Goal: Task Accomplishment & Management: Manage account settings

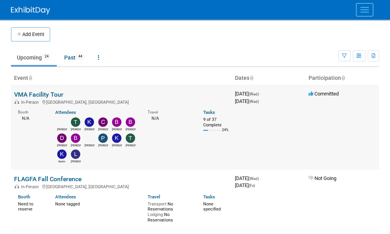
click at [32, 92] on link "VMA Facility Tour" at bounding box center [38, 94] width 49 height 7
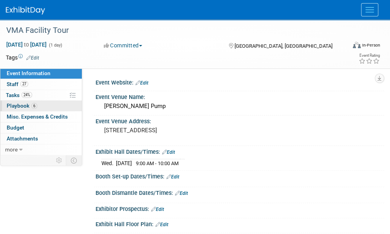
drag, startPoint x: 11, startPoint y: 105, endPoint x: 22, endPoint y: 107, distance: 11.5
click at [11, 106] on span "Playbook 6" at bounding box center [22, 106] width 31 height 6
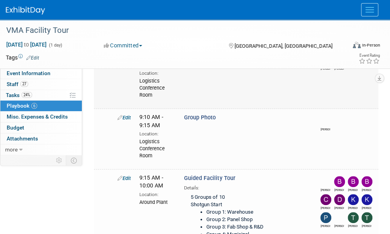
scroll to position [235, 0]
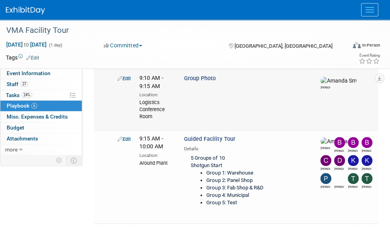
click at [125, 81] on link "Edit" at bounding box center [123, 79] width 13 height 6
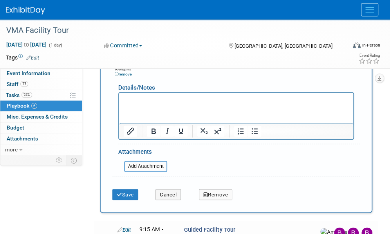
scroll to position [460, 0]
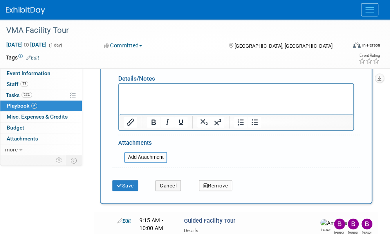
click at [142, 88] on p "Rich Text Area. Press ALT-0 for help." at bounding box center [236, 91] width 225 height 8
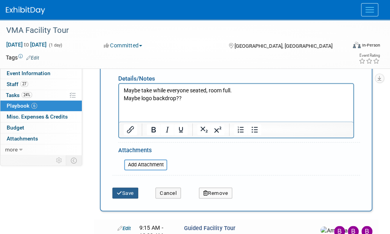
click at [120, 195] on icon "submit" at bounding box center [119, 192] width 5 height 5
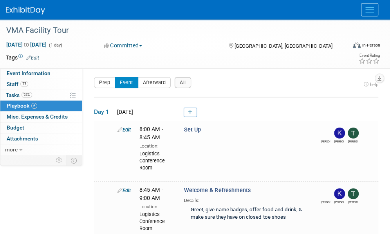
scroll to position [0, 0]
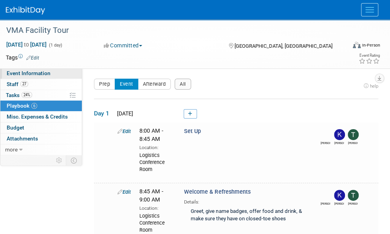
click at [42, 71] on span "Event Information" at bounding box center [29, 73] width 44 height 6
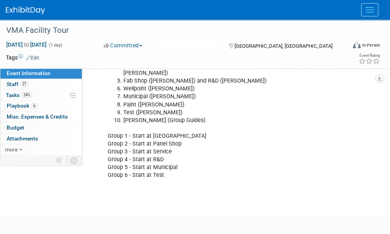
scroll to position [235, 0]
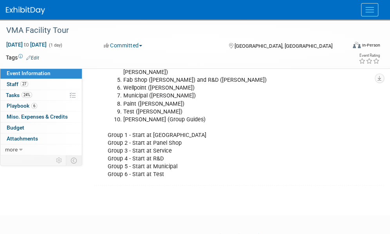
click at [172, 167] on div "Guest Limit: 50 Tour Stops: Warehouse - Kardex (Mike Sumner) Fleet (Troy Caton)…" at bounding box center [213, 96] width 222 height 173
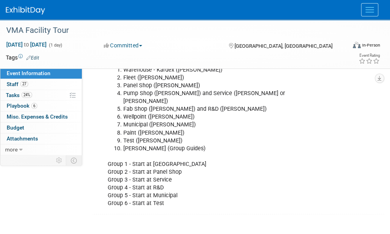
scroll to position [117, 0]
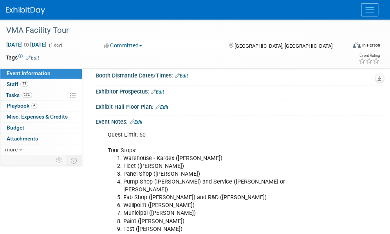
click at [141, 120] on link "Edit" at bounding box center [136, 121] width 13 height 5
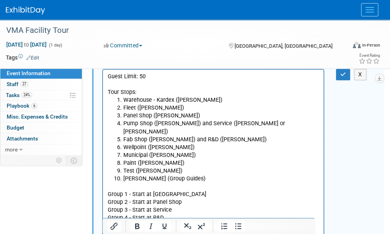
scroll to position [196, 0]
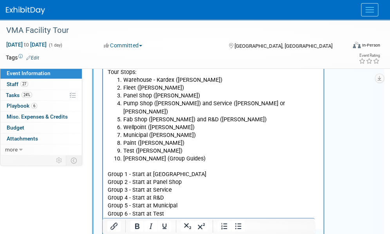
click at [149, 182] on p "Group 1 - Start at Warehouse Group 2 - Start at Panel Shop Group 3 - Start at S…" at bounding box center [213, 190] width 211 height 55
drag, startPoint x: 170, startPoint y: 182, endPoint x: 152, endPoint y: 184, distance: 18.1
click at [152, 184] on p "Group 1 - Start at Warehouse Group 2 - Start at Panel Shop Group 3 - Start at S…" at bounding box center [213, 190] width 211 height 55
click at [181, 202] on p "Group 1 - Start at Warehouse Group 2 - Start at Panel Shop Group 3 - Start at F…" at bounding box center [213, 190] width 211 height 55
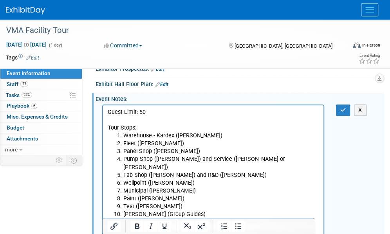
scroll to position [39, 0]
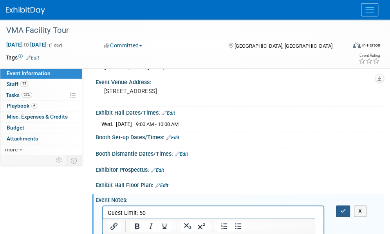
click at [340, 210] on icon "button" at bounding box center [343, 210] width 6 height 5
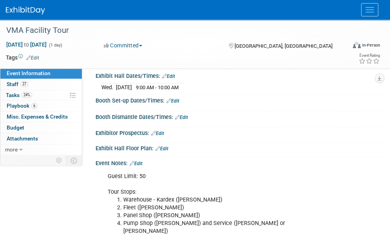
scroll to position [0, 0]
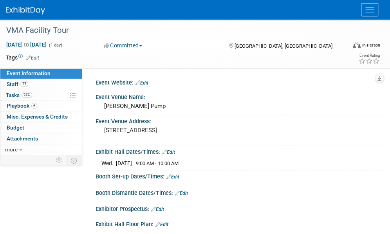
click at [0, 0] on link "Events" at bounding box center [0, 0] width 0 height 0
